Goal: Task Accomplishment & Management: Use online tool/utility

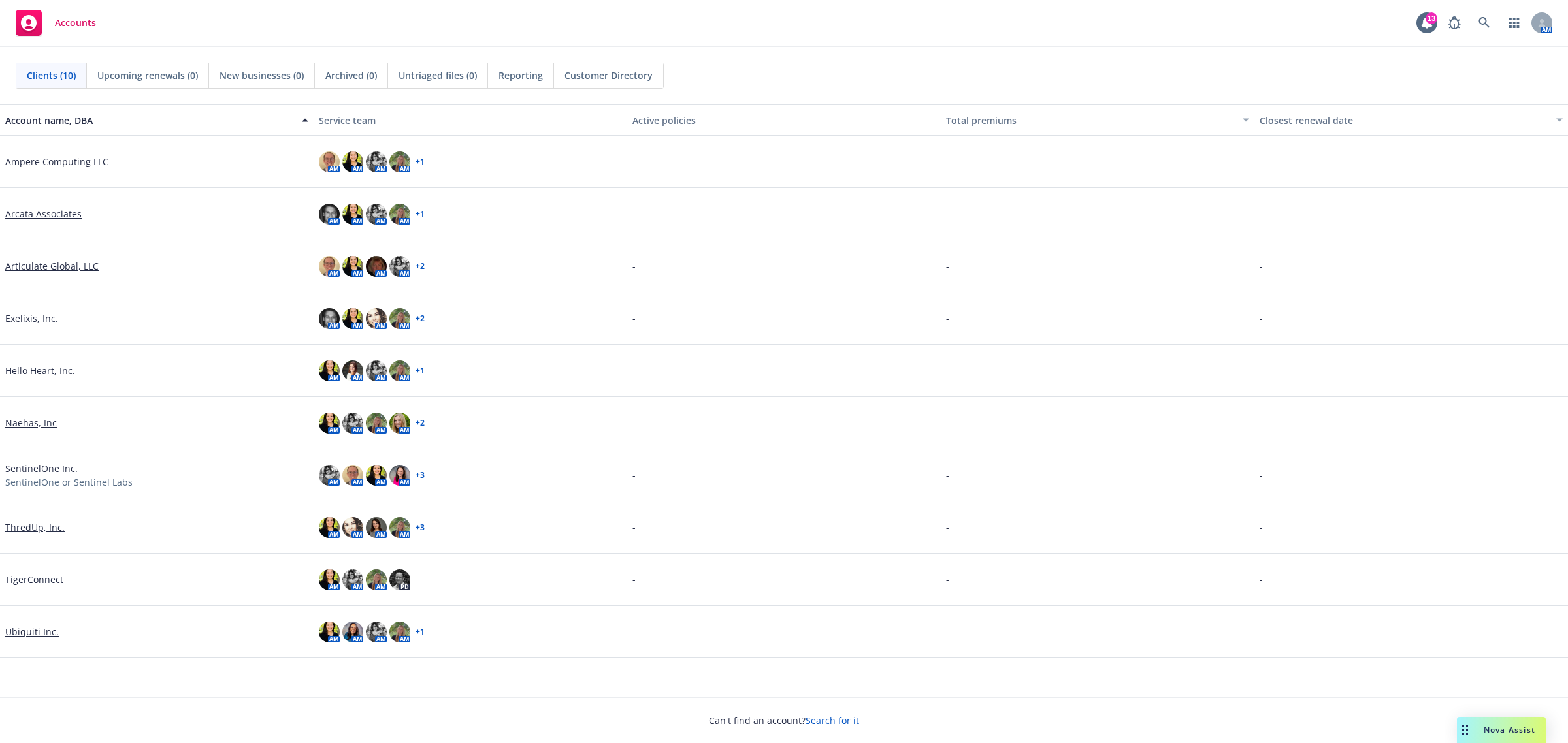
click at [50, 632] on link "Ubiquiti Inc." at bounding box center [32, 632] width 53 height 14
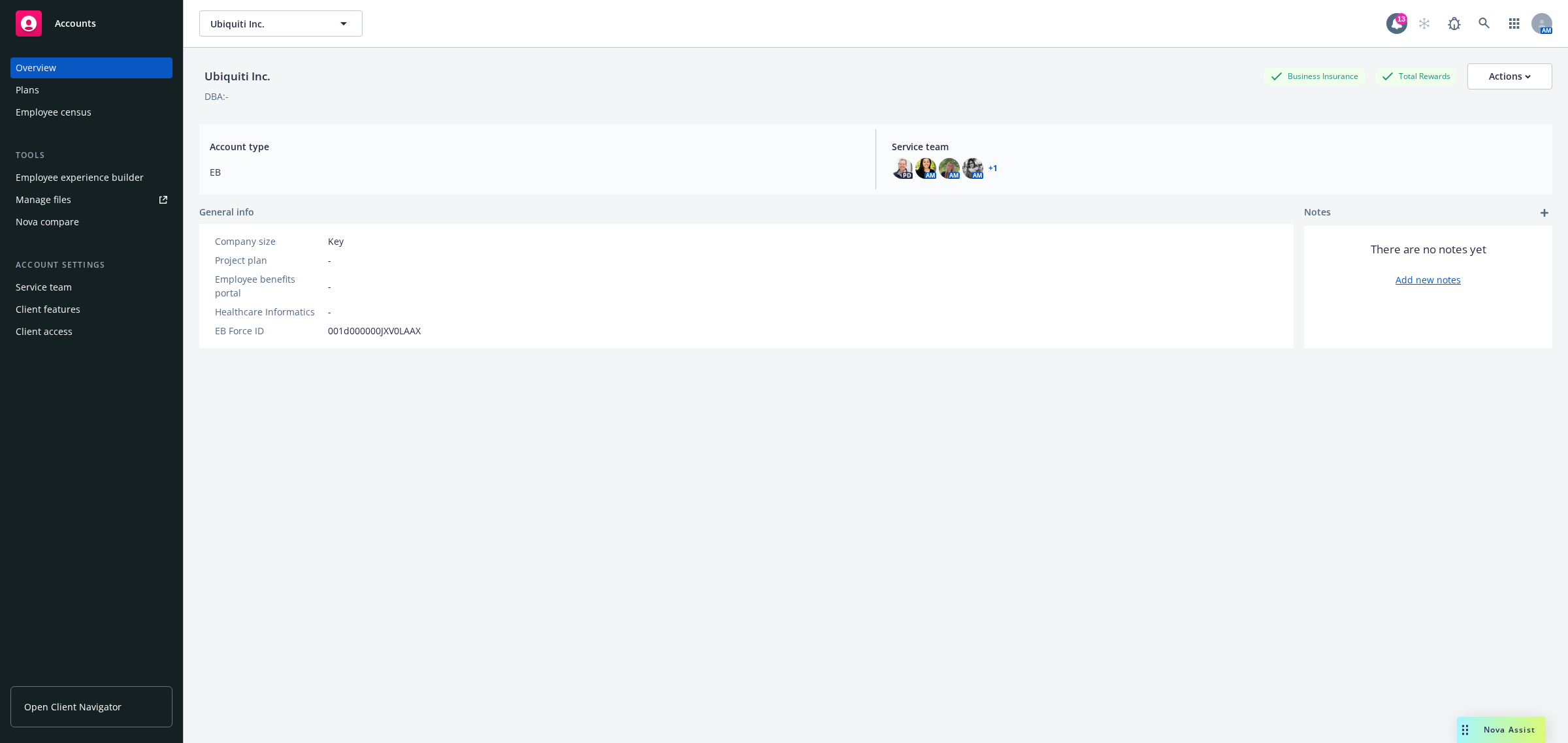
click at [100, 181] on div "Employee experience builder" at bounding box center [79, 178] width 128 height 21
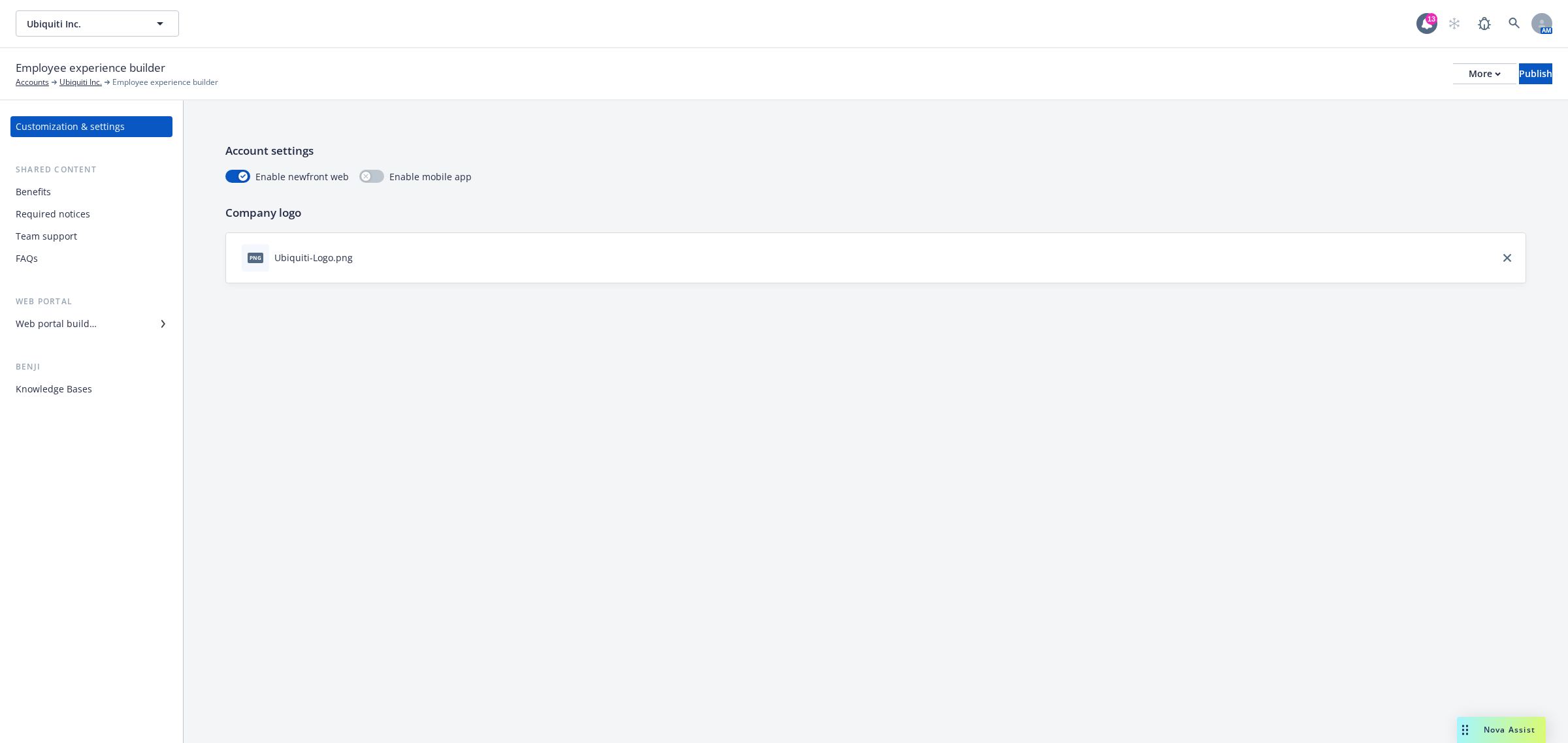
click at [126, 325] on div "Web portal builder" at bounding box center [92, 323] width 152 height 21
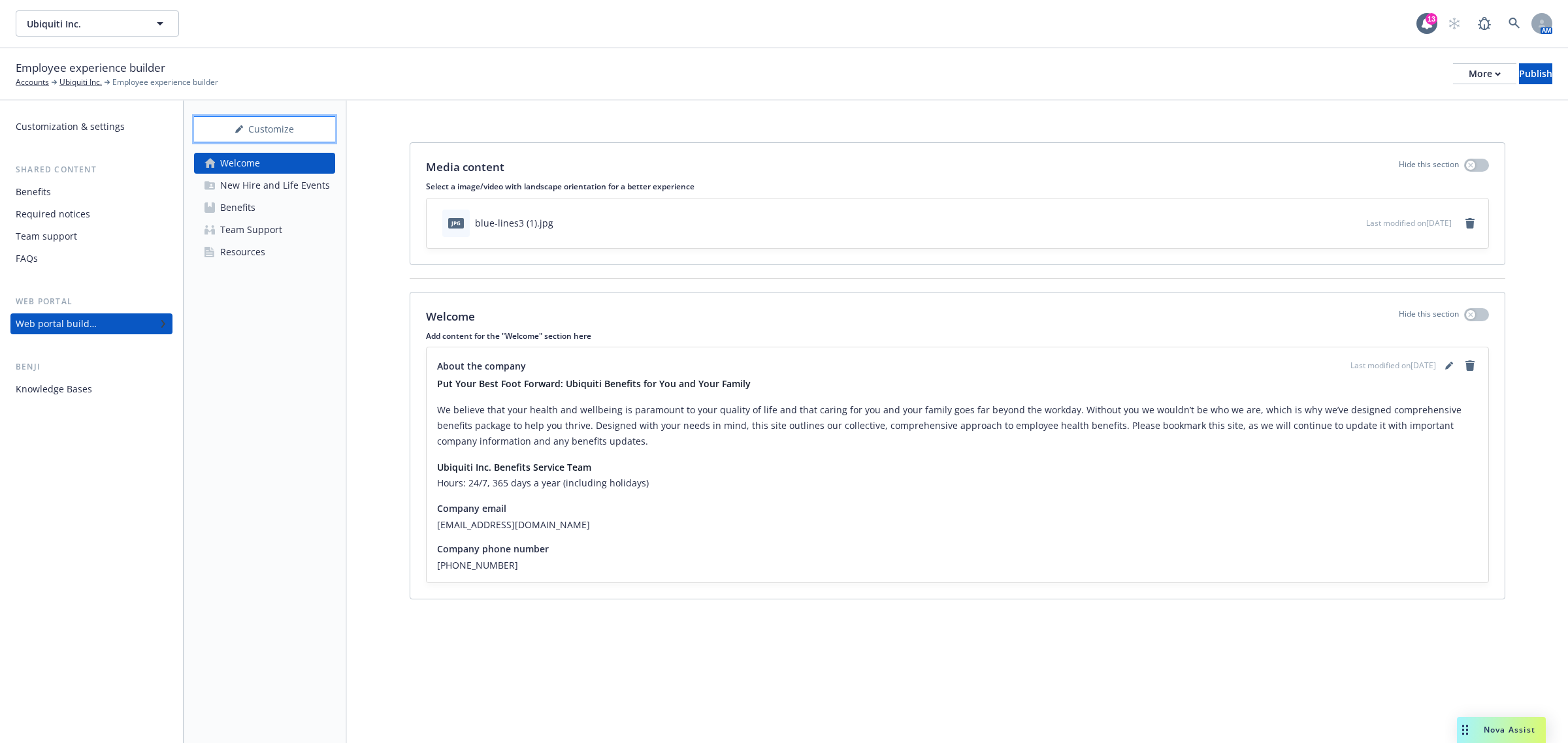
click at [282, 139] on div "Customize" at bounding box center [264, 129] width 141 height 25
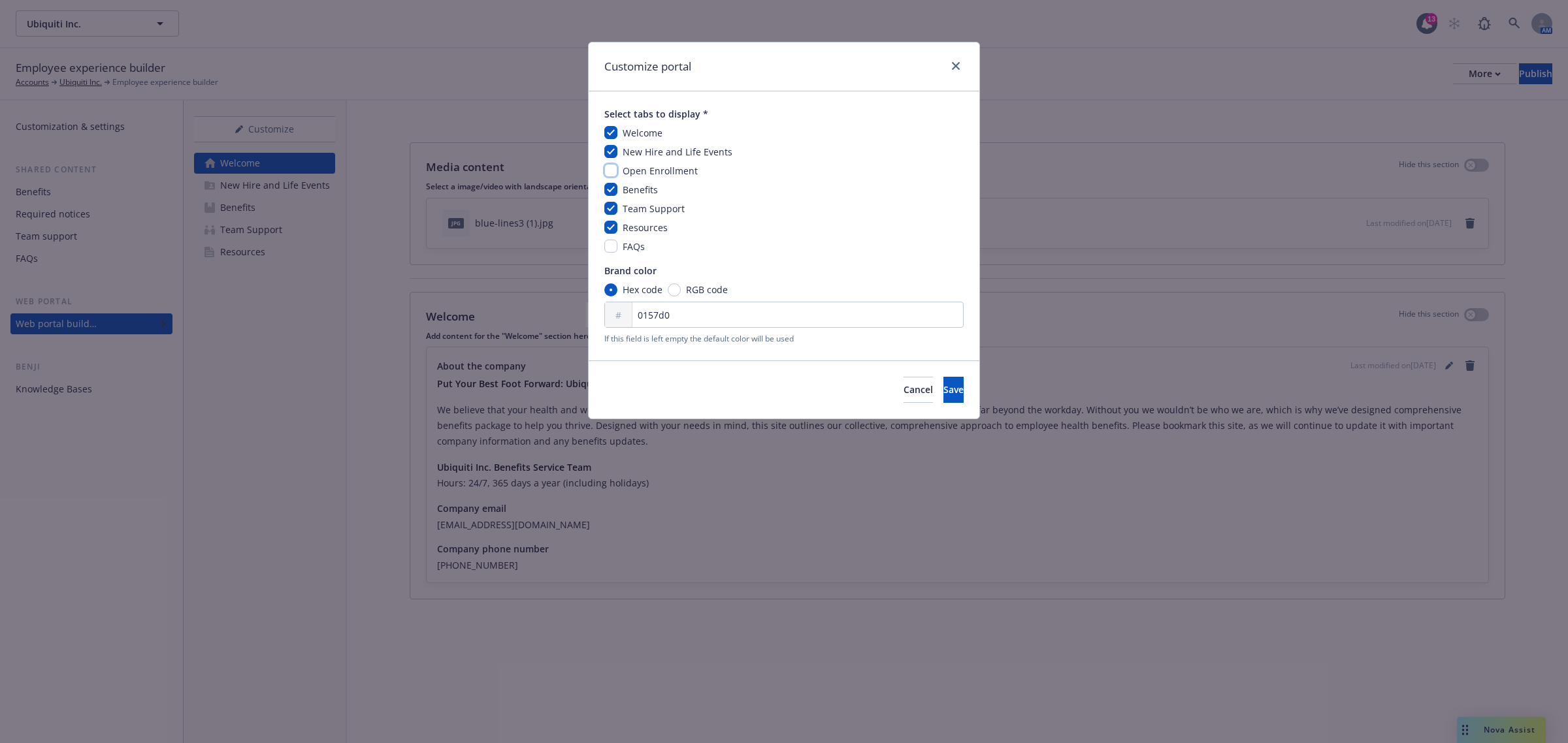
click at [614, 170] on input "checkbox" at bounding box center [611, 170] width 13 height 13
checkbox input "true"
click at [943, 383] on span "Save" at bounding box center [953, 389] width 20 height 12
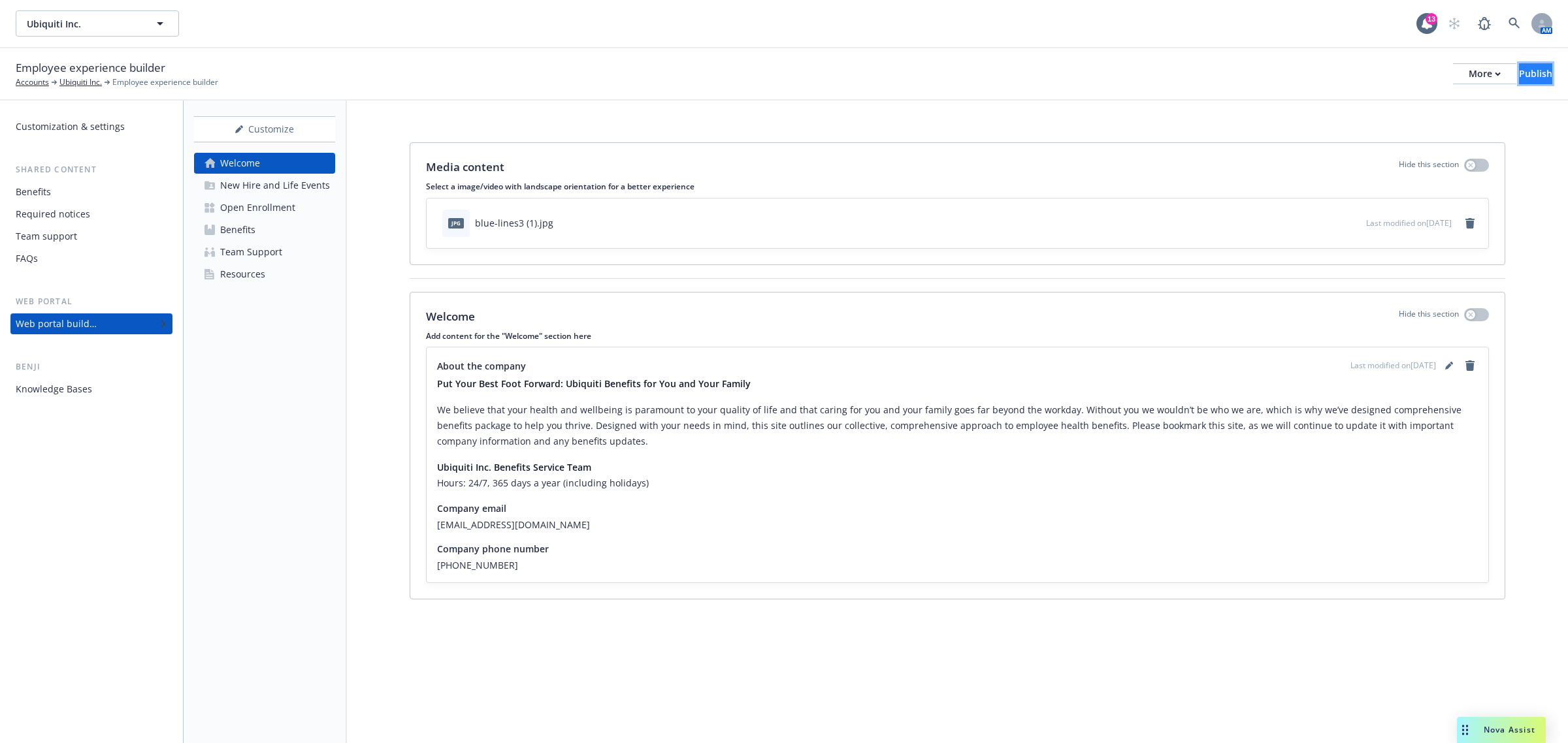
click at [1533, 77] on button "Publish" at bounding box center [1535, 74] width 33 height 21
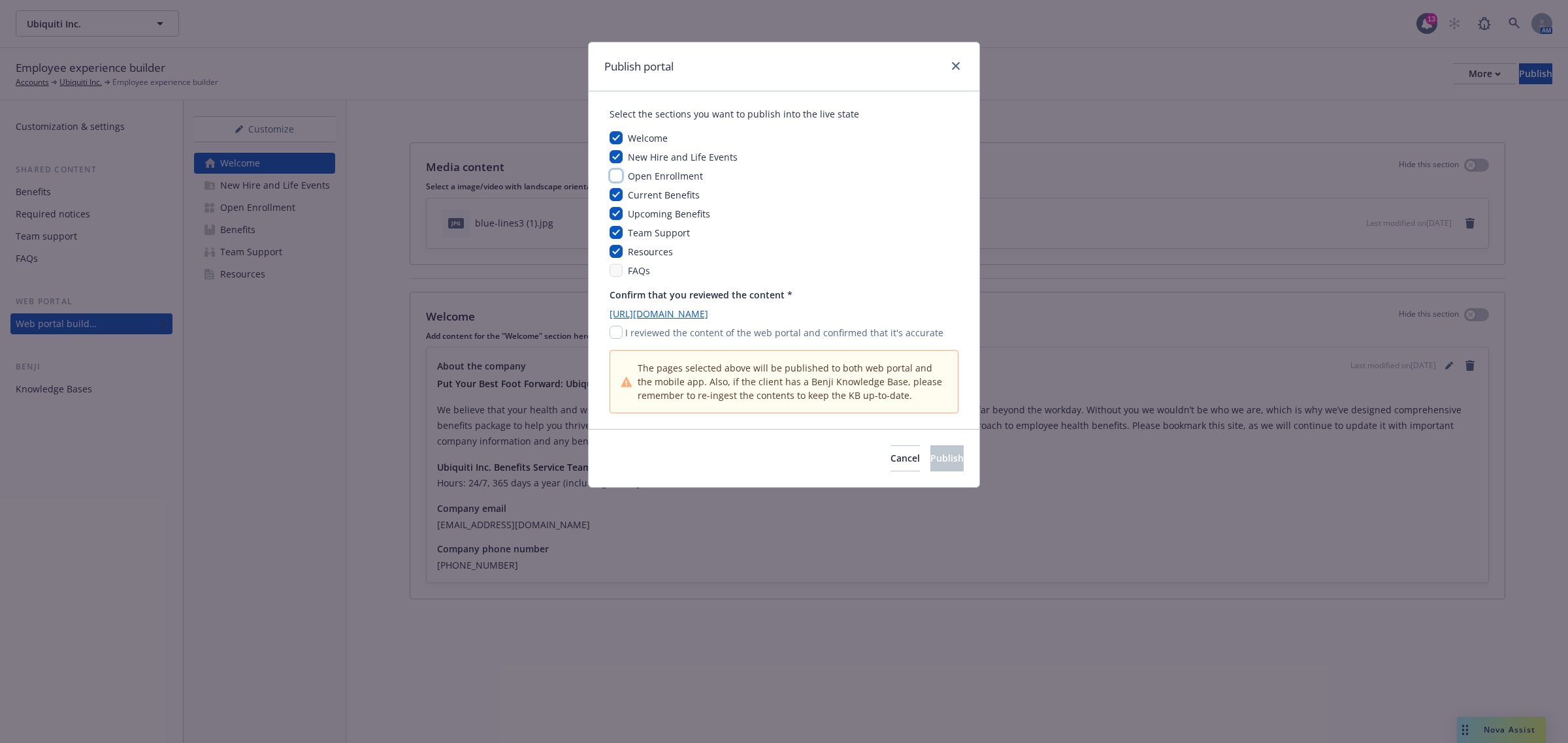
click at [618, 171] on input "checkbox" at bounding box center [616, 175] width 13 height 13
checkbox input "true"
click at [618, 336] on input "checkbox" at bounding box center [616, 332] width 13 height 13
checkbox input "true"
drag, startPoint x: 940, startPoint y: 461, endPoint x: 749, endPoint y: 480, distance: 191.9
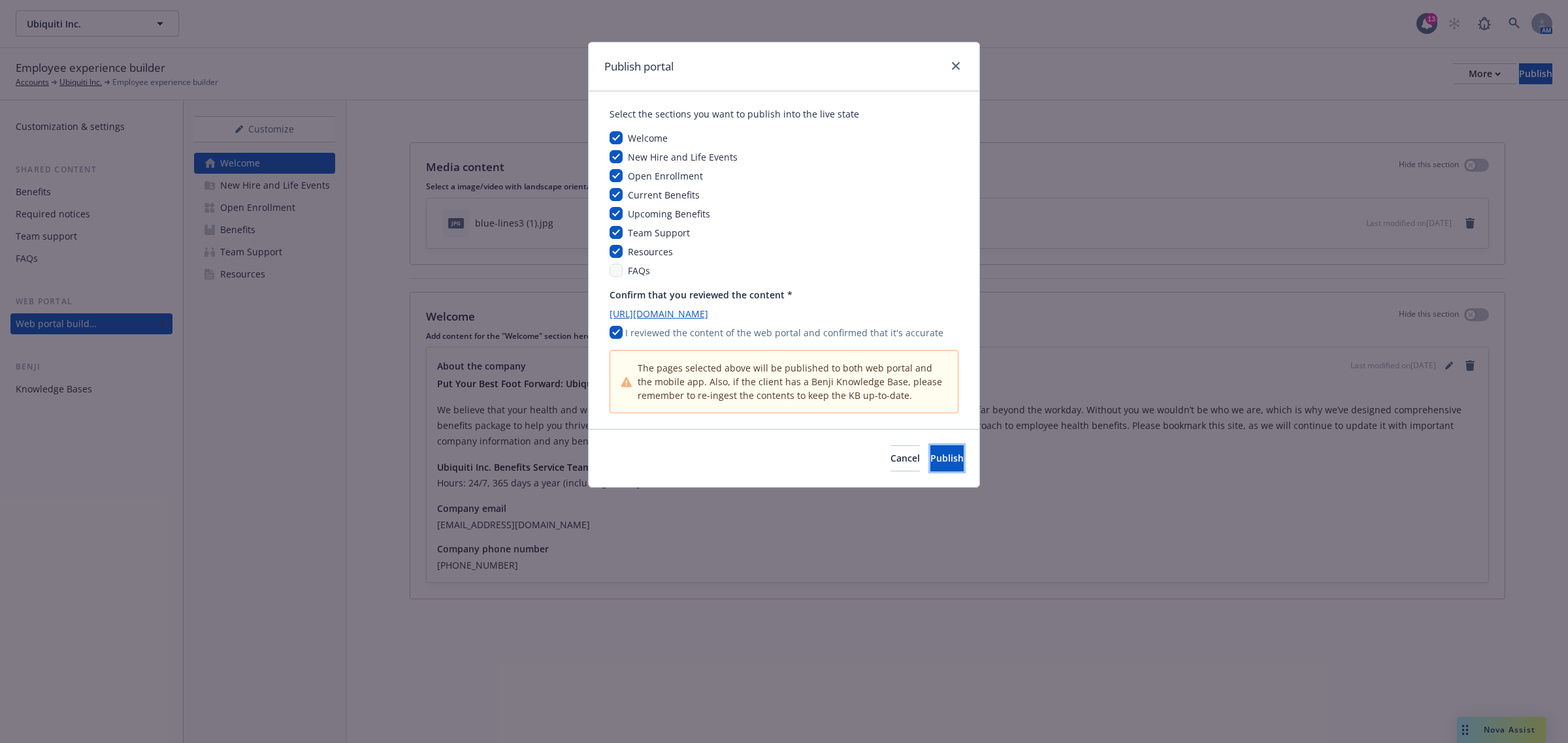
click at [696, 482] on div "Cancel Publish" at bounding box center [784, 458] width 391 height 58
click at [930, 466] on button "Publish" at bounding box center [947, 459] width 33 height 26
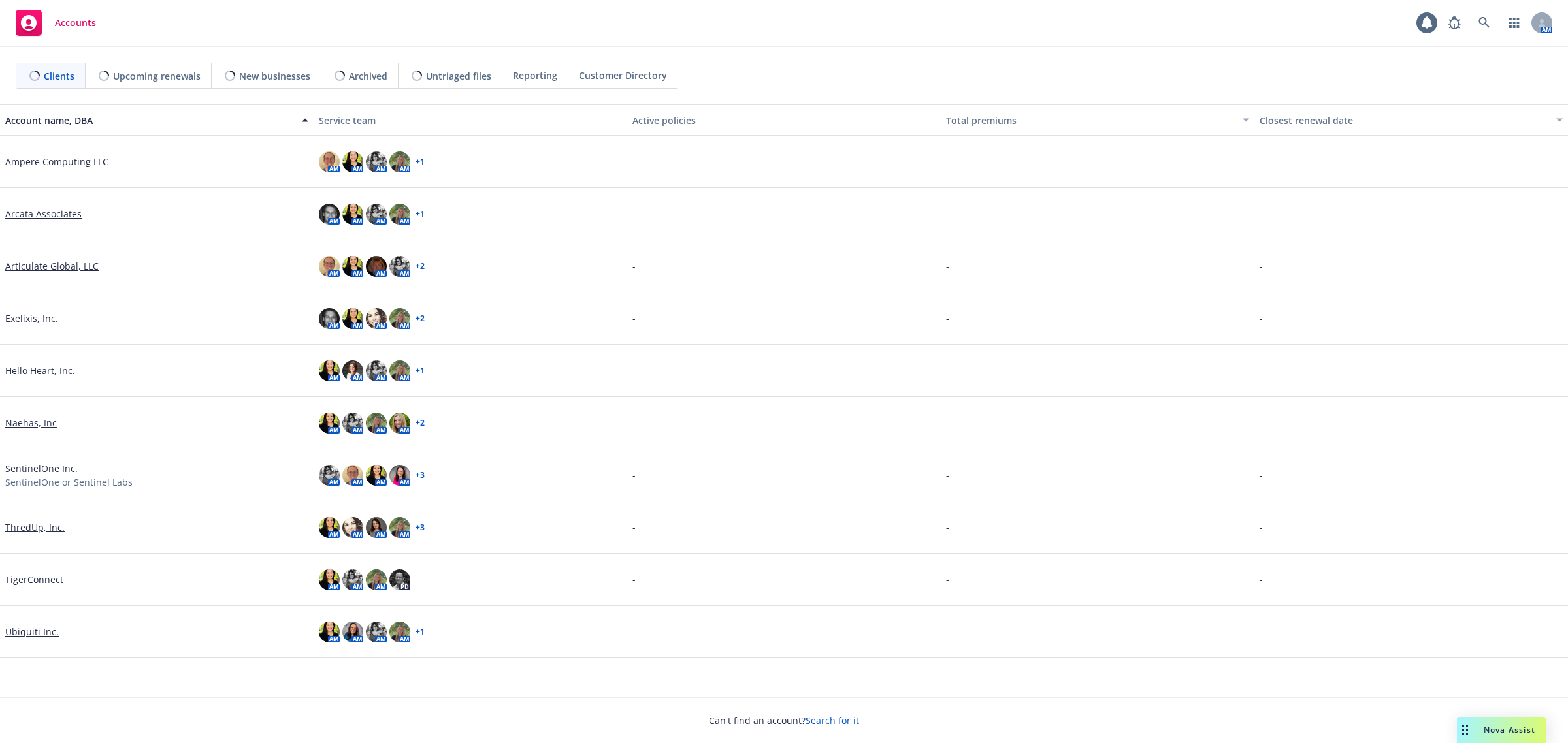
click at [1501, 735] on div "Nova Assist" at bounding box center [1501, 730] width 89 height 26
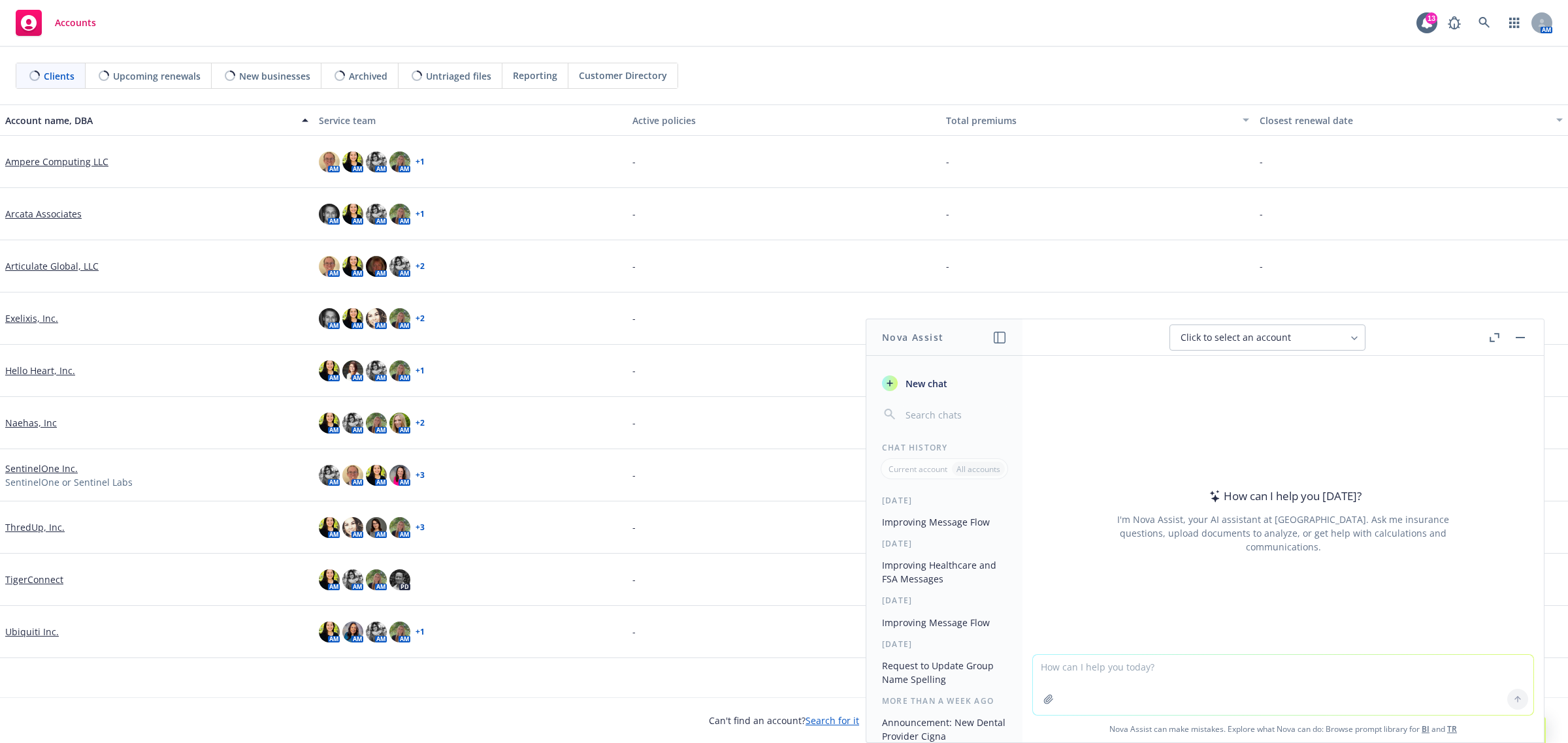
click at [1240, 698] on textarea at bounding box center [1283, 685] width 501 height 60
paste textarea "Apologies for the urgent request but can we please get the three following case…"
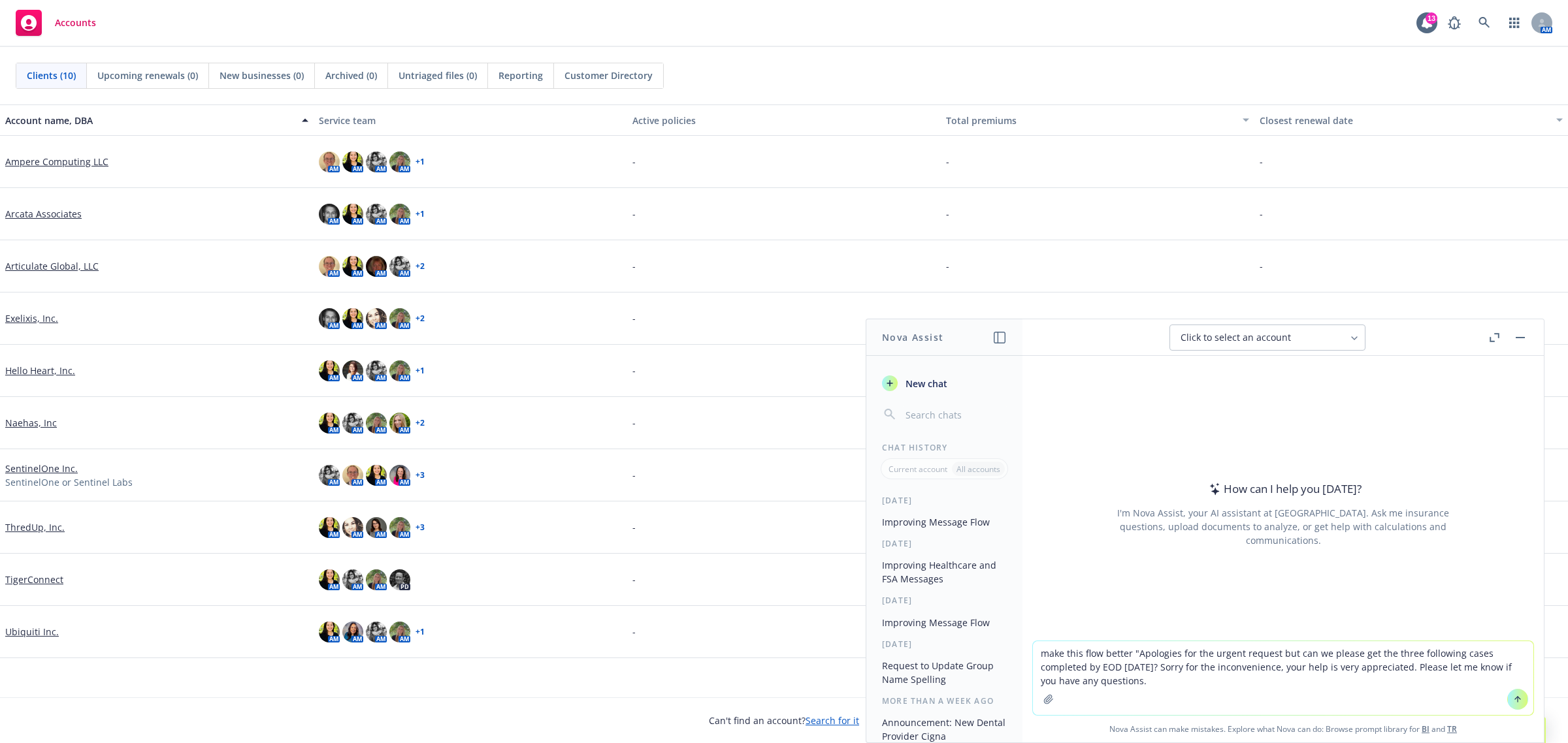
type textarea "make this flow better "Apologies for the urgent request but can we please get t…"
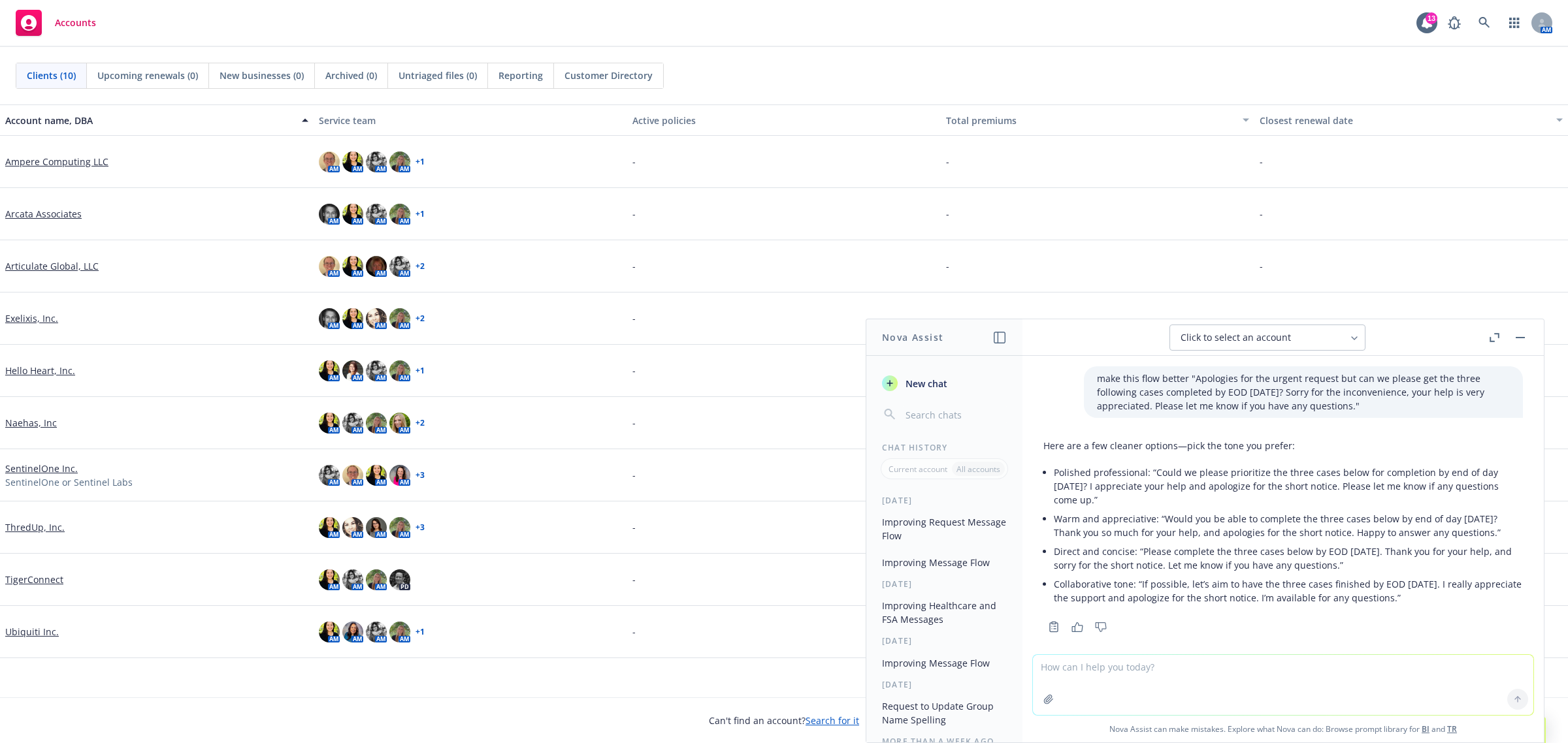
scroll to position [13, 0]
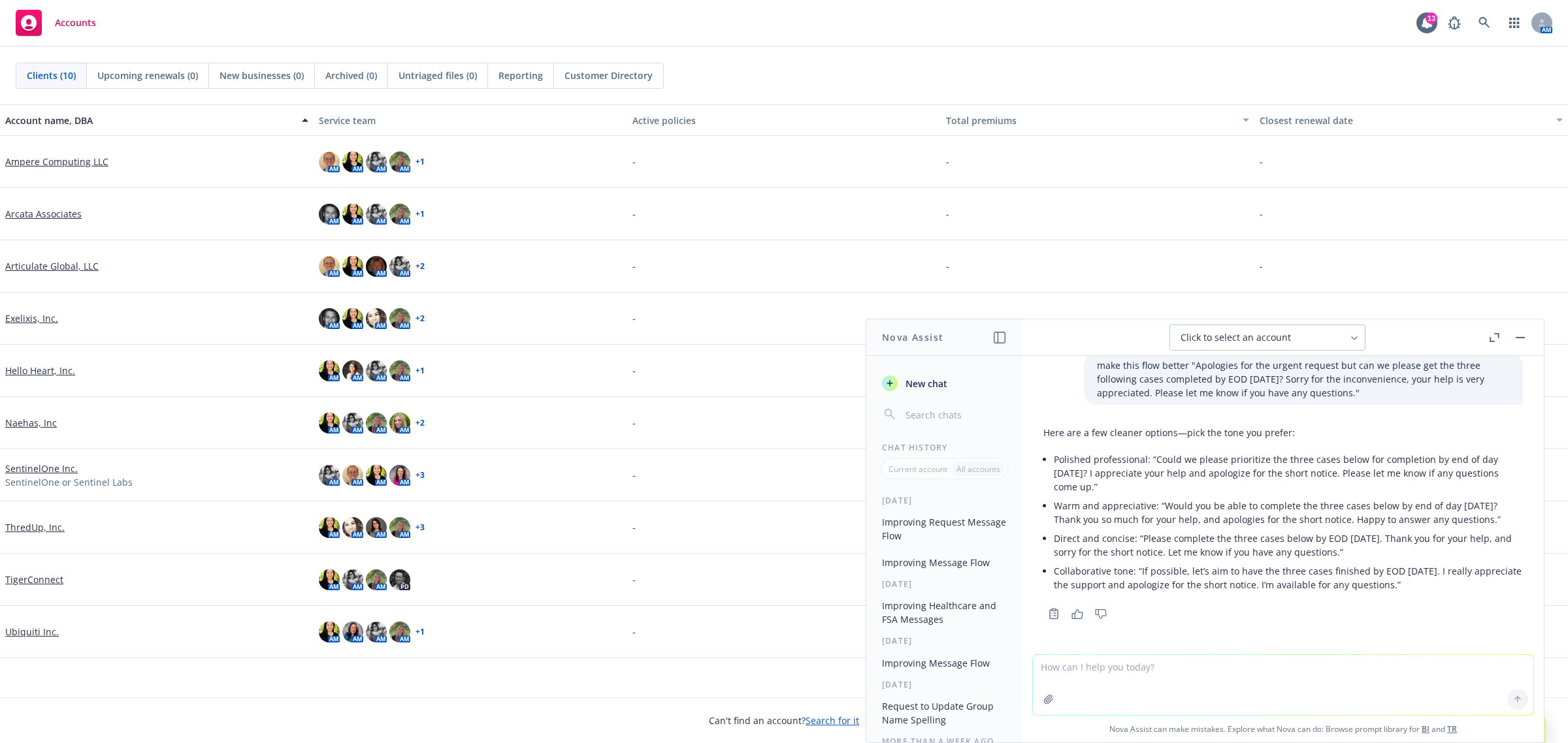
drag, startPoint x: 1171, startPoint y: 505, endPoint x: 1483, endPoint y: 524, distance: 312.6
click at [1483, 524] on p "Warm and appreciative: “Would you be able to complete the three cases below by …" at bounding box center [1288, 513] width 469 height 27
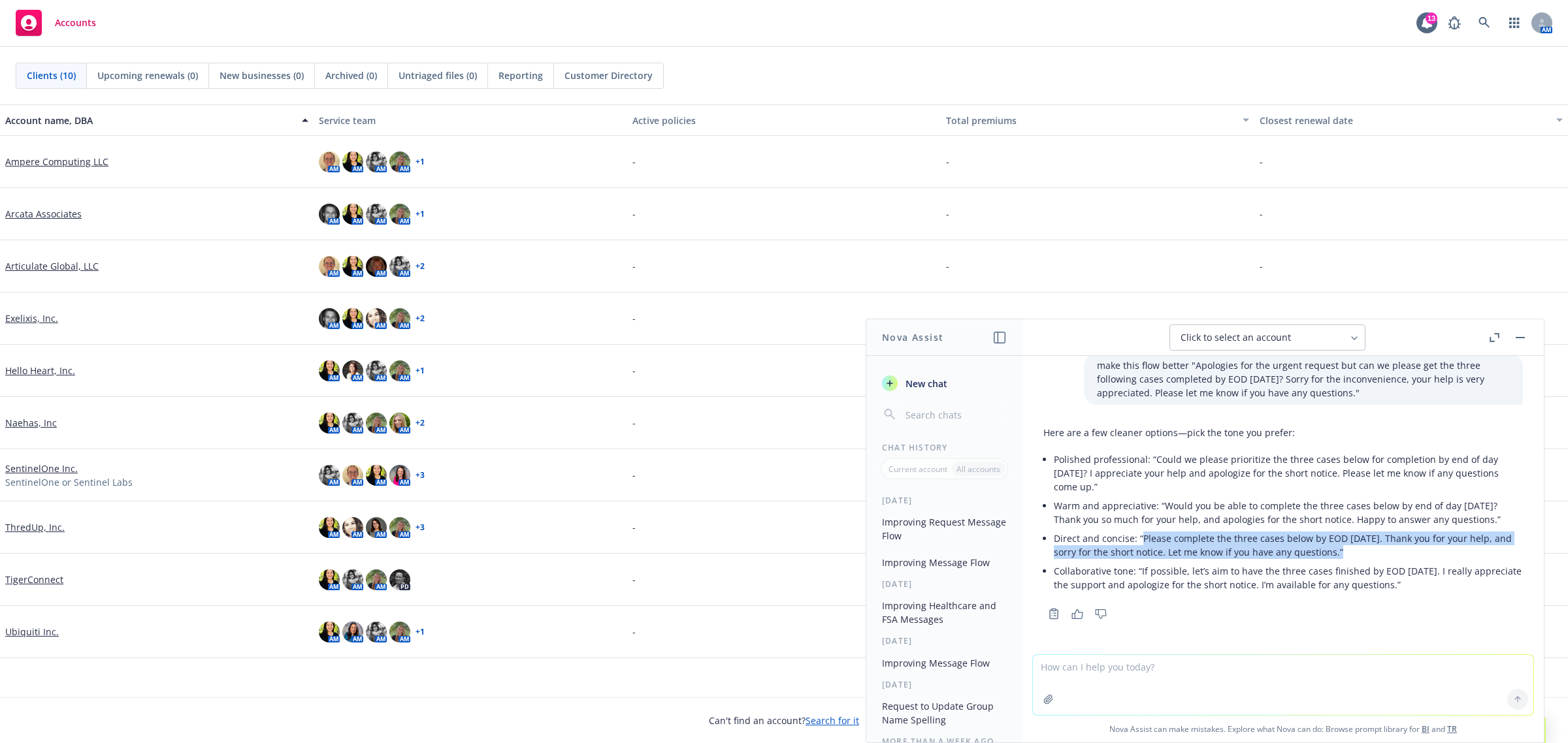
drag, startPoint x: 1142, startPoint y: 539, endPoint x: 1348, endPoint y: 555, distance: 206.6
click at [1348, 555] on p "Direct and concise: “Please complete the three cases below by EOD [DATE]. Thank…" at bounding box center [1288, 545] width 469 height 27
copy p "Please complete the three cases below by EOD [DATE]. Thank you for your help, a…"
